Goal: Navigation & Orientation: Find specific page/section

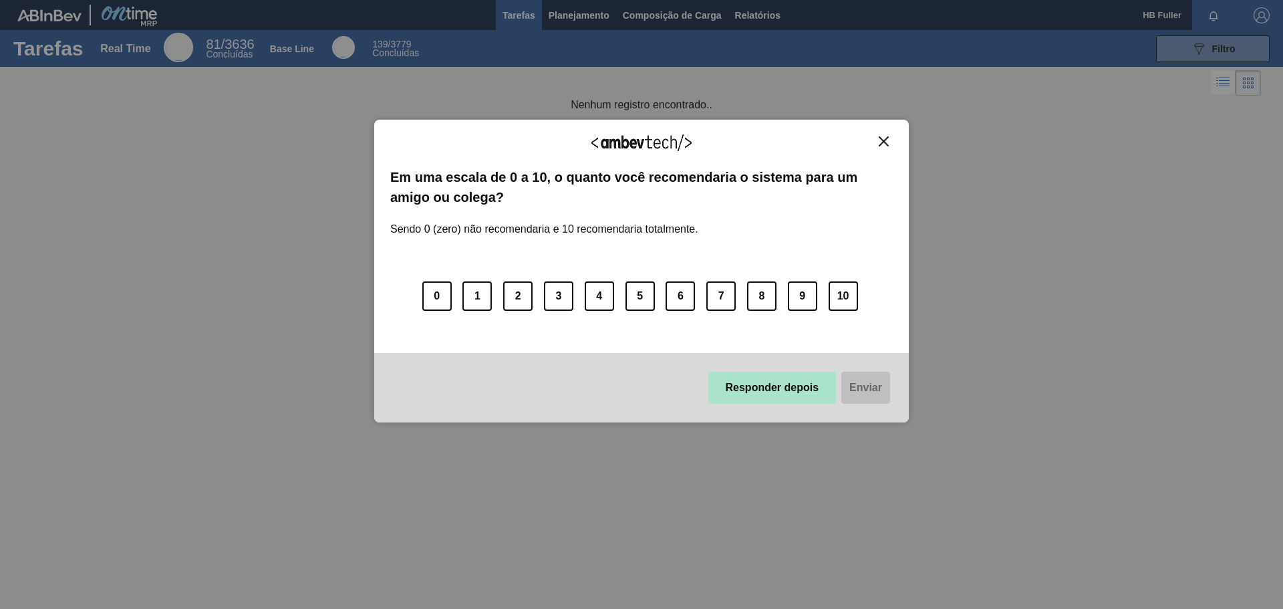
click at [795, 383] on button "Responder depois" at bounding box center [773, 388] width 128 height 32
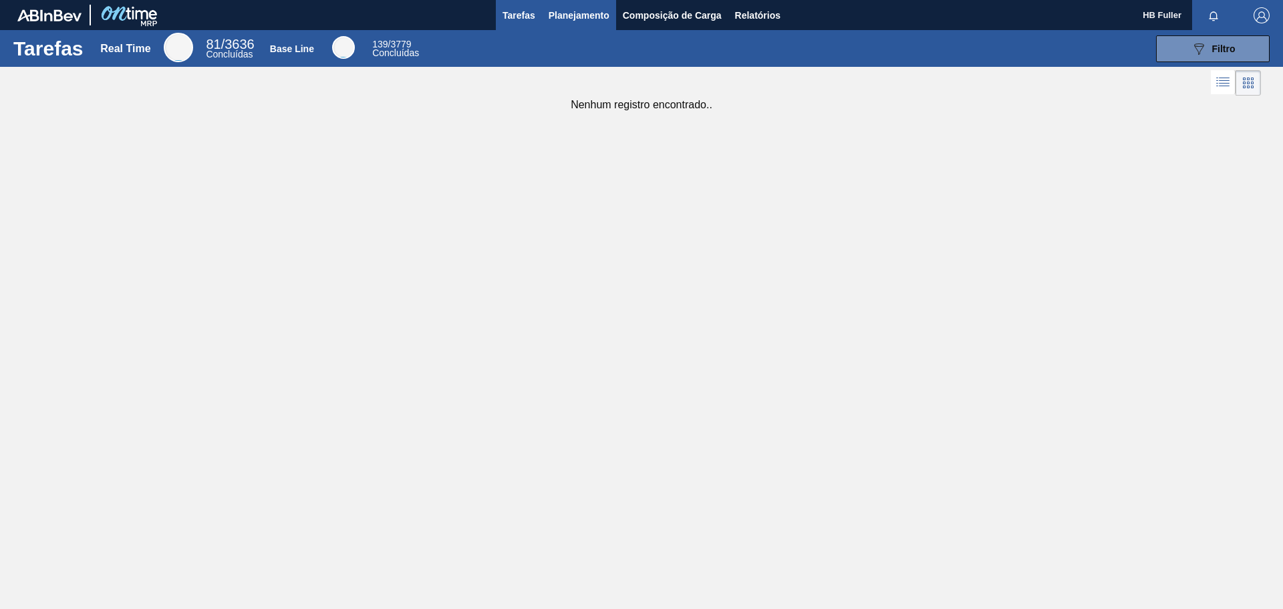
click at [609, 8] on span "Planejamento" at bounding box center [579, 15] width 61 height 16
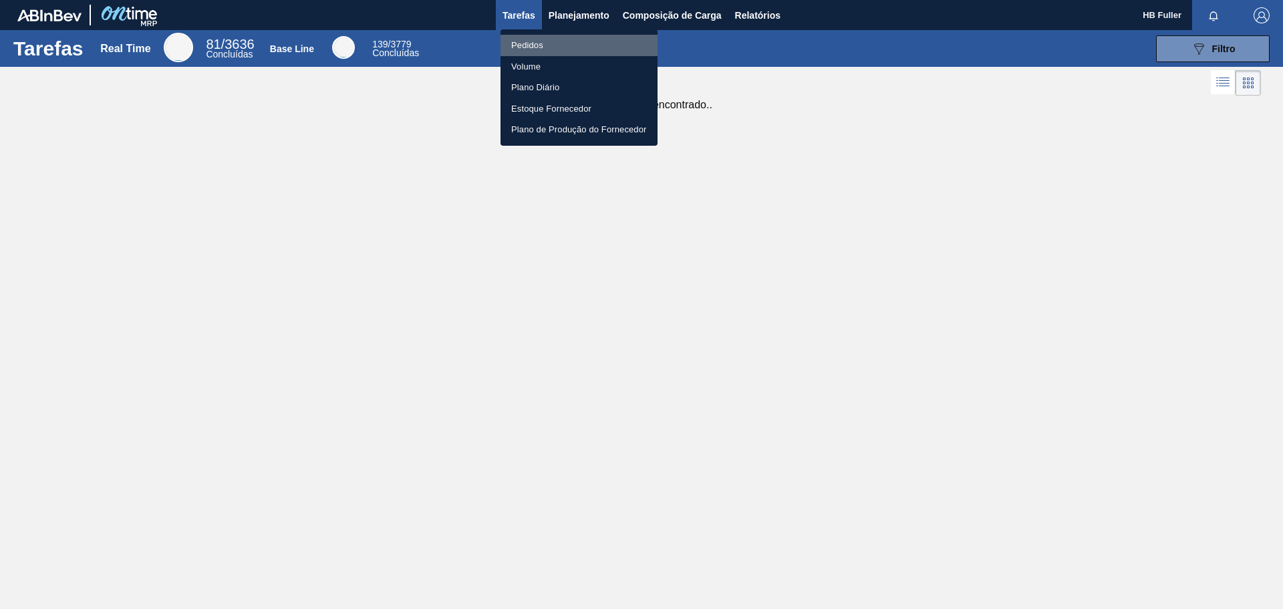
click at [535, 39] on li "Pedidos" at bounding box center [579, 45] width 157 height 21
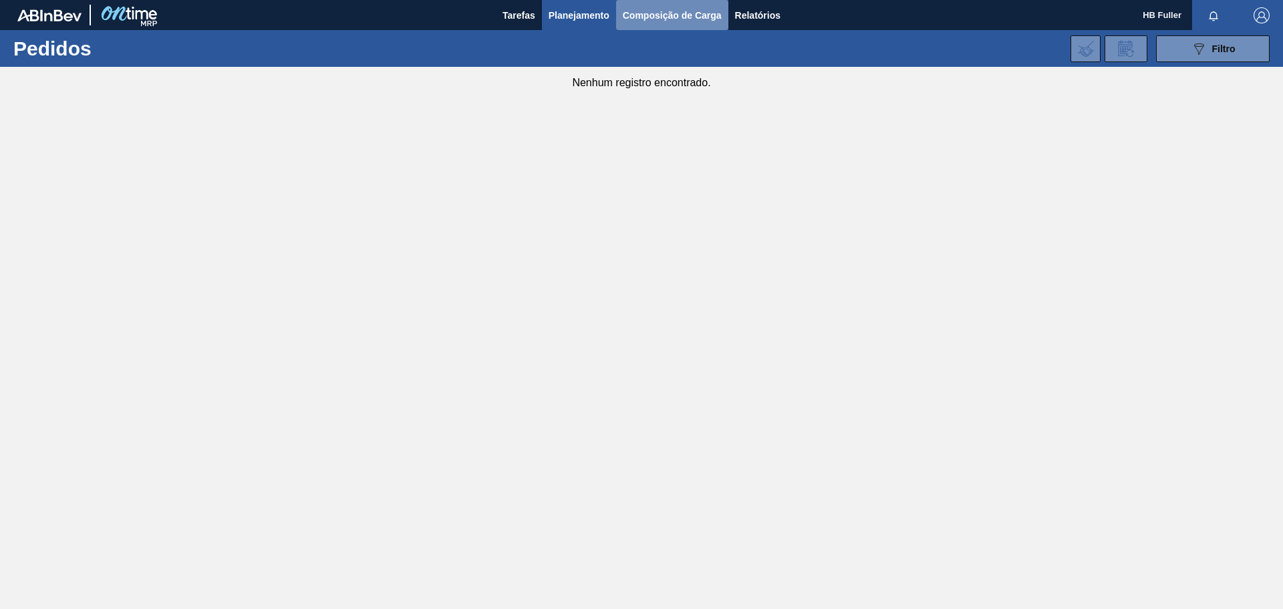
click at [678, 8] on span "Composição de Carga" at bounding box center [672, 15] width 99 height 16
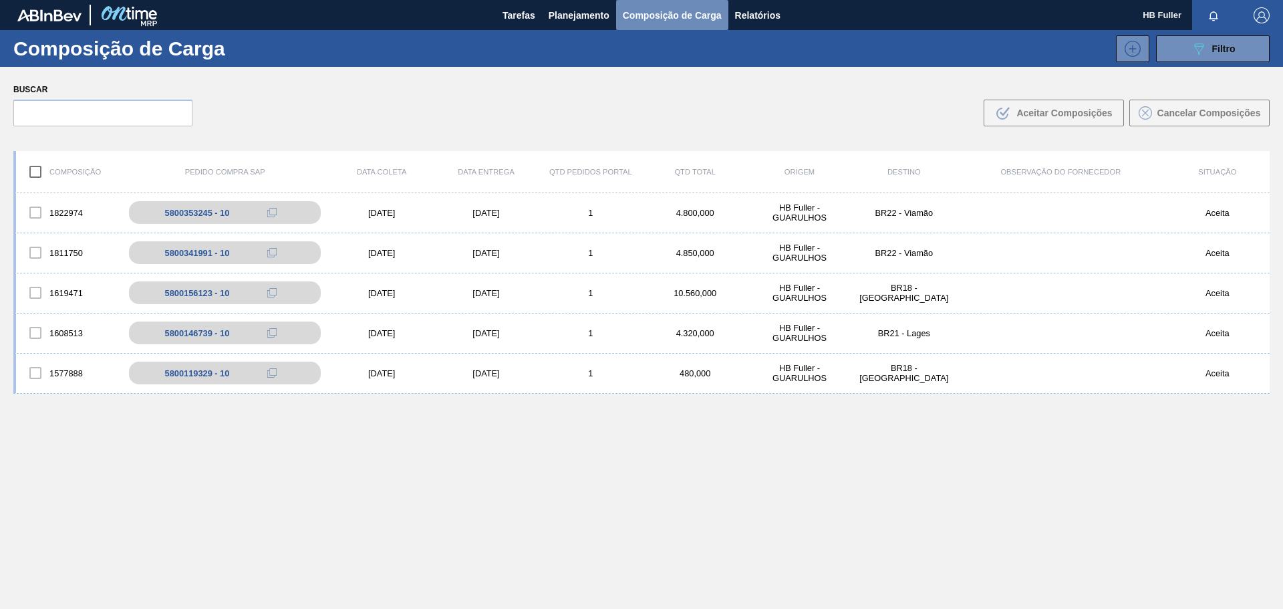
click at [659, 9] on span "Composição de Carga" at bounding box center [672, 15] width 99 height 16
click at [545, 9] on button "Planejamento" at bounding box center [579, 15] width 74 height 30
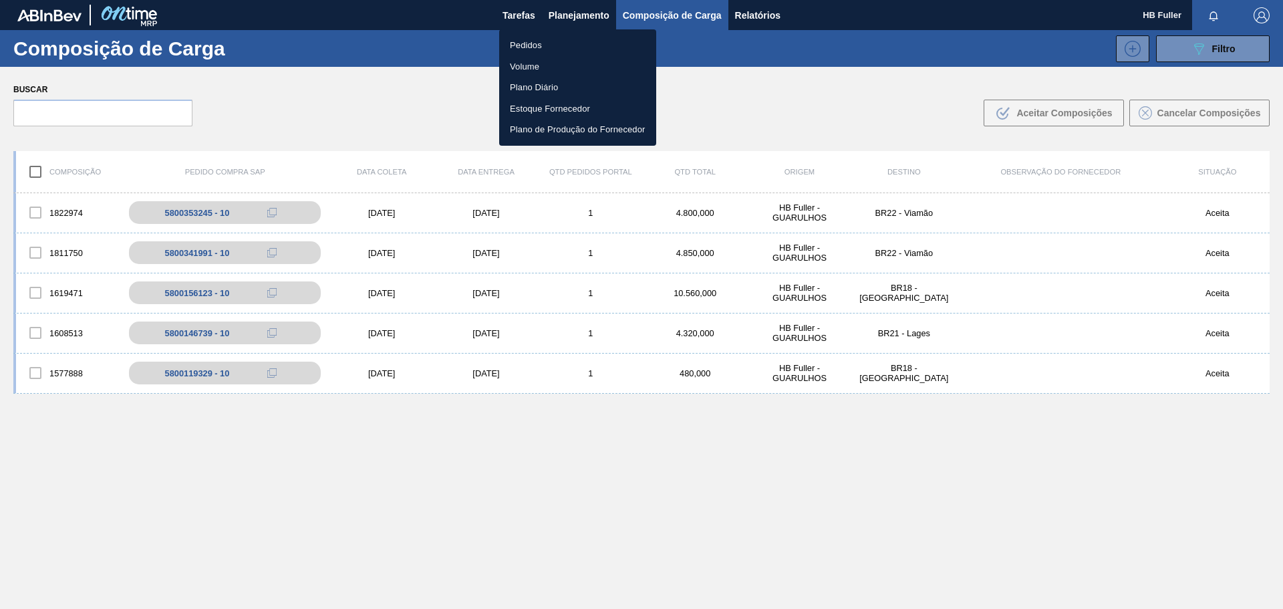
click at [755, 1] on div at bounding box center [641, 304] width 1283 height 609
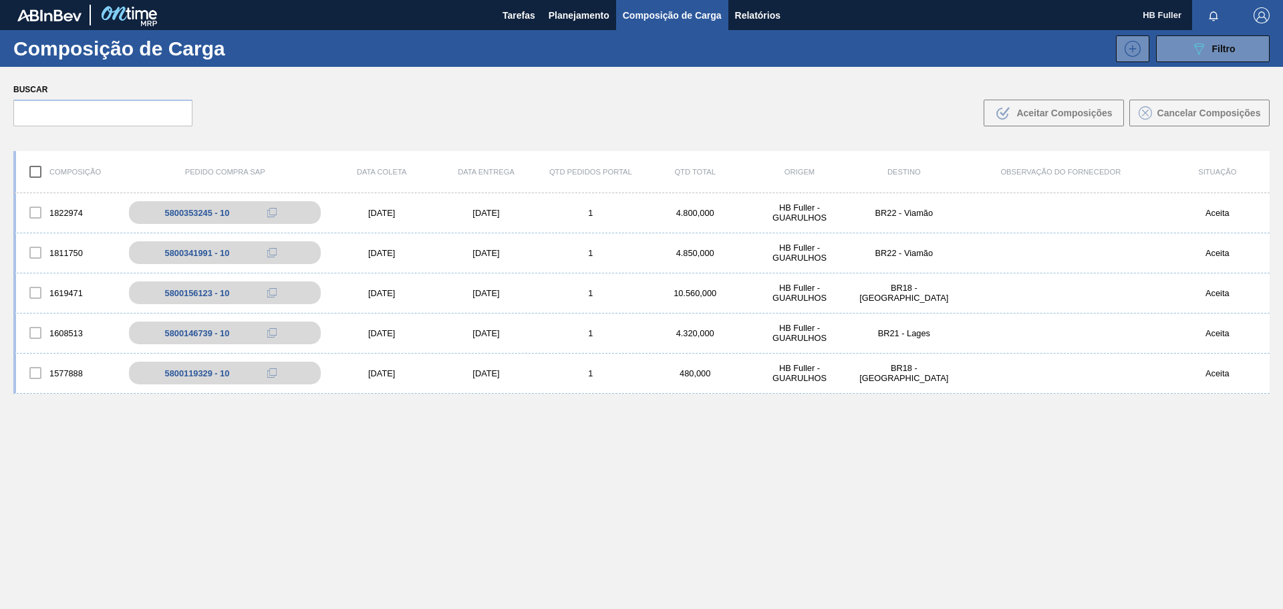
click at [755, 0] on body "Tarefas Planejamento Composição de Carga Relatórios HB Fuller Marcar todas como…" at bounding box center [641, 0] width 1283 height 0
click at [765, 9] on span "Relatórios" at bounding box center [757, 15] width 45 height 16
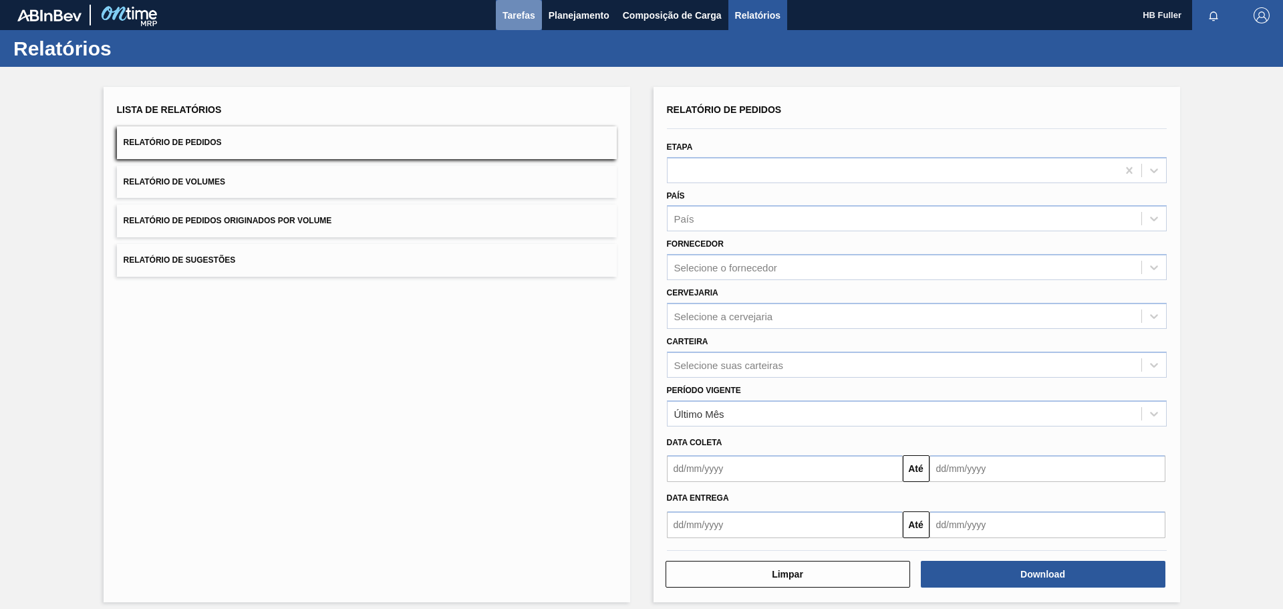
click at [521, 5] on button "Tarefas" at bounding box center [519, 15] width 46 height 30
